Goal: Find specific page/section: Find specific page/section

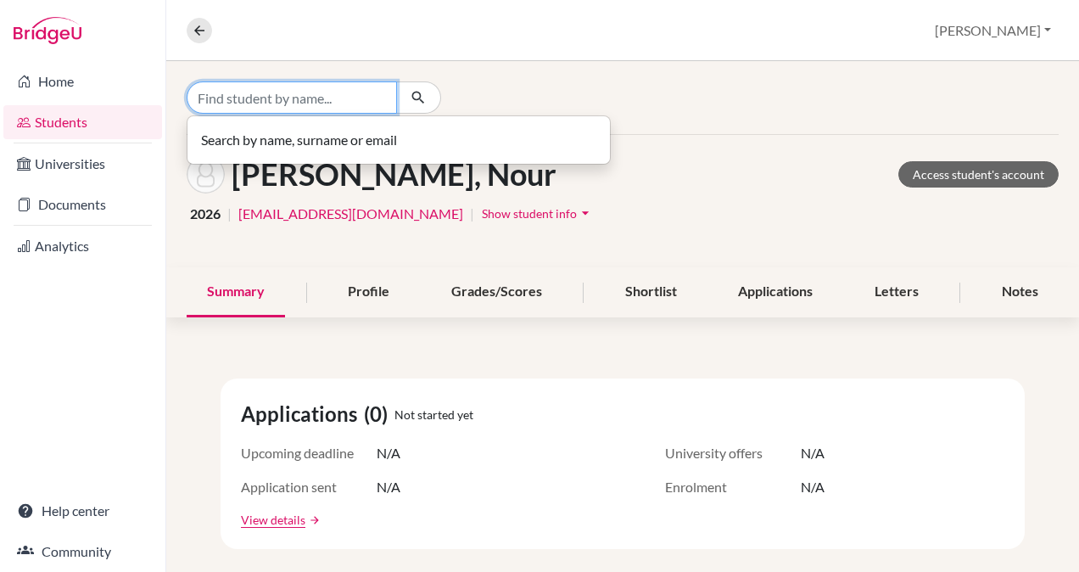
click at [210, 100] on input "Find student by name..." at bounding box center [292, 97] width 210 height 32
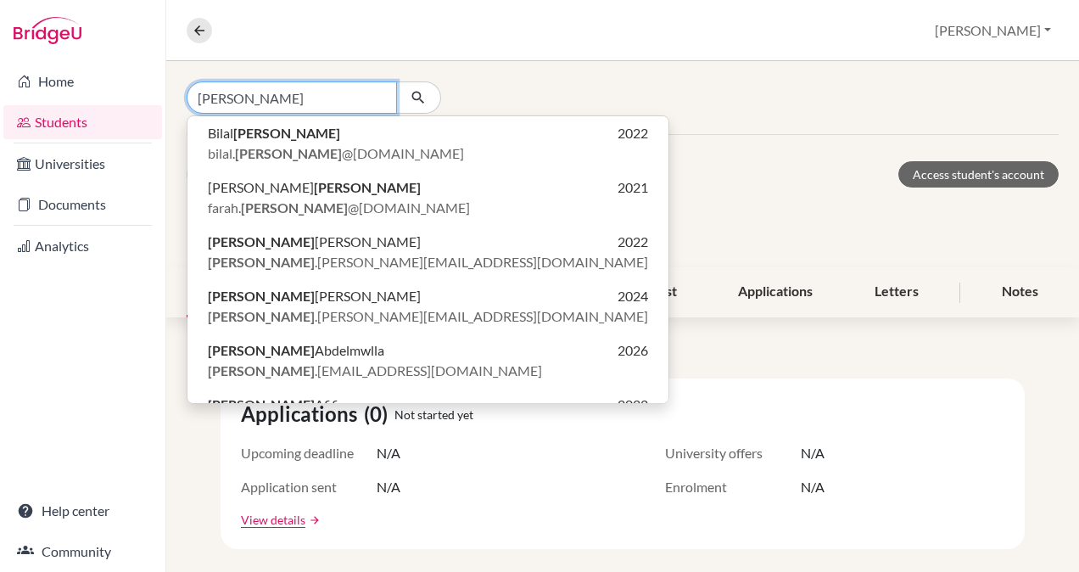
type input "[PERSON_NAME]"
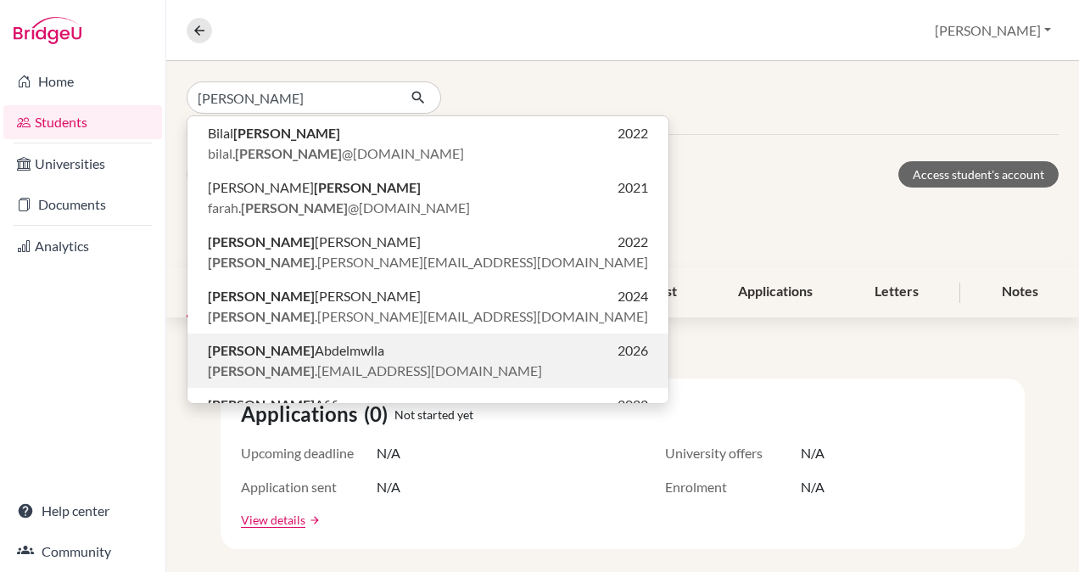
click at [258, 357] on span "[PERSON_NAME]" at bounding box center [296, 350] width 176 height 20
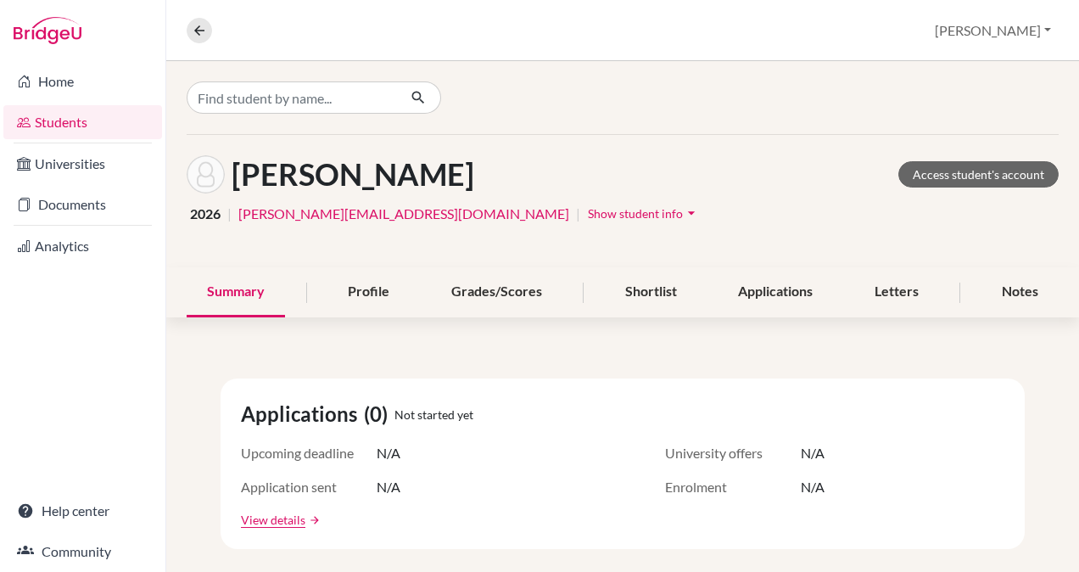
click at [683, 207] on icon "arrow_drop_down" at bounding box center [691, 212] width 17 height 17
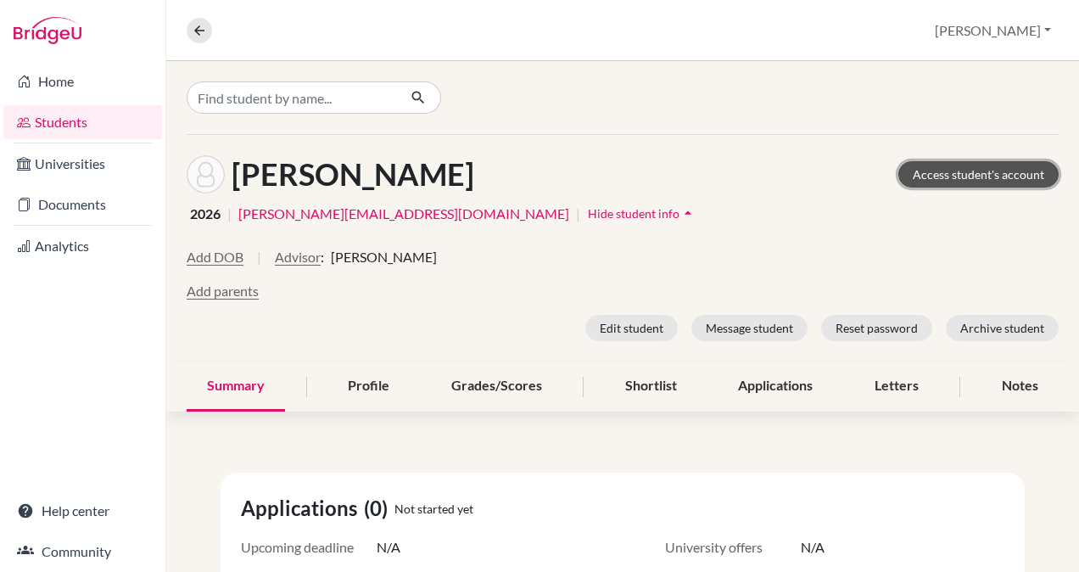
click at [955, 168] on link "Access student's account" at bounding box center [978, 174] width 160 height 26
